Goal: Find specific page/section: Find specific page/section

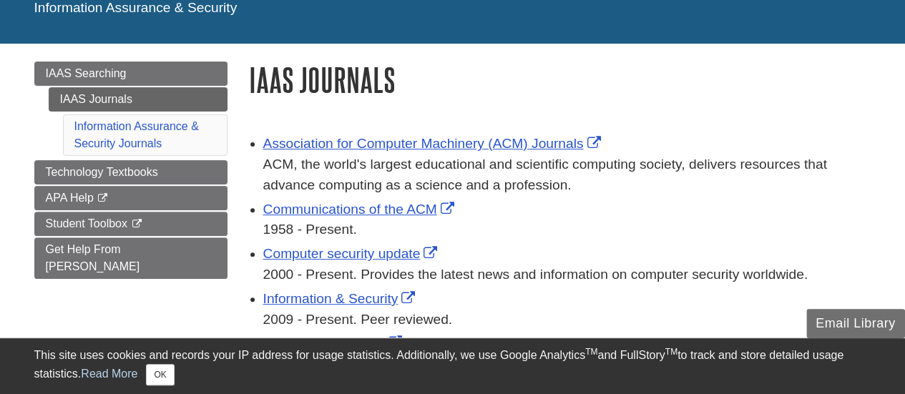
scroll to position [137, 0]
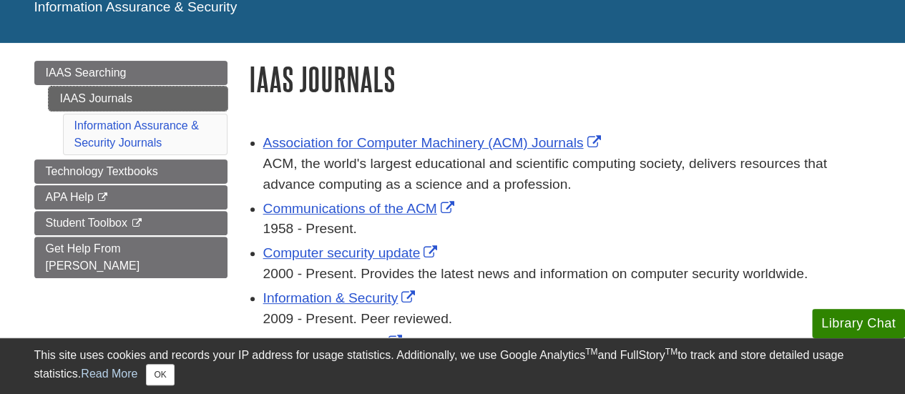
click at [105, 95] on link "IAAS Journals" at bounding box center [138, 99] width 179 height 24
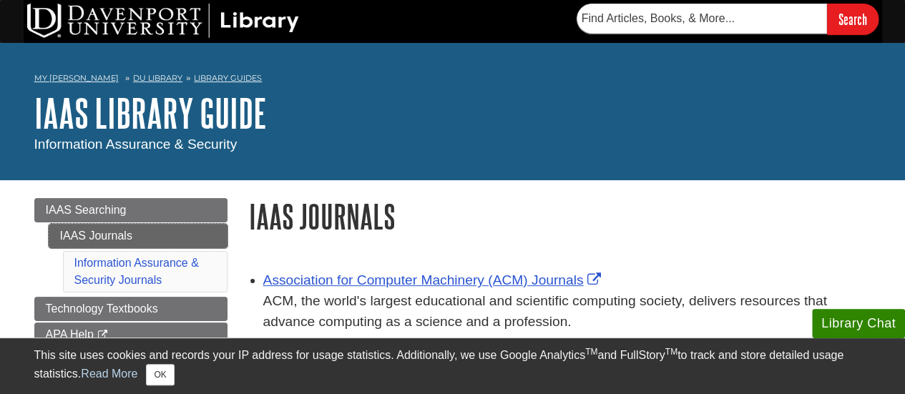
click at [86, 230] on link "IAAS Journals" at bounding box center [138, 236] width 179 height 24
